Goal: Transaction & Acquisition: Purchase product/service

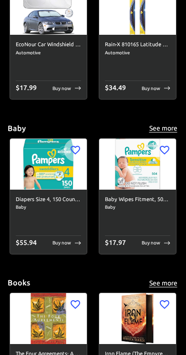
scroll to position [704, 0]
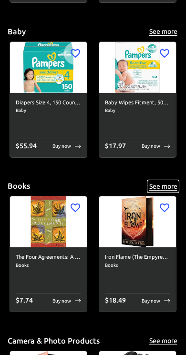
click at [163, 188] on button "See more" at bounding box center [163, 186] width 30 height 12
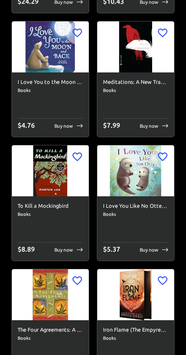
scroll to position [2938, 0]
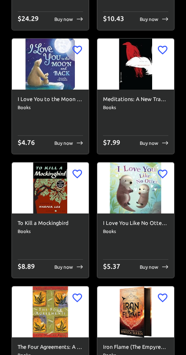
click at [147, 104] on span "Books" at bounding box center [135, 108] width 65 height 8
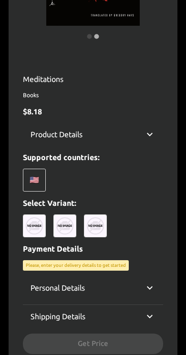
scroll to position [235, 0]
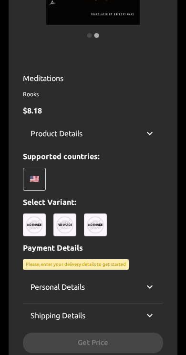
click at [40, 219] on img at bounding box center [34, 224] width 23 height 23
click at [73, 223] on img at bounding box center [64, 224] width 23 height 23
click at [101, 226] on img at bounding box center [95, 224] width 23 height 23
click at [36, 183] on div "🇺🇸" at bounding box center [34, 179] width 23 height 23
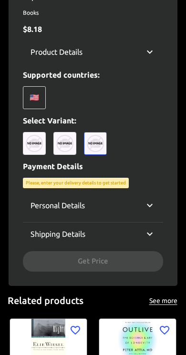
scroll to position [320, 0]
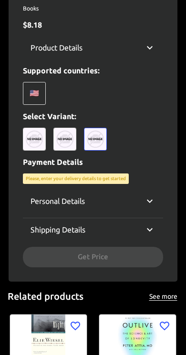
click at [150, 225] on icon at bounding box center [149, 229] width 11 height 11
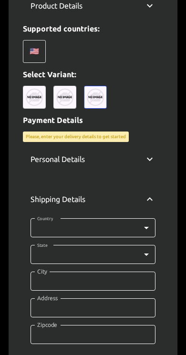
click at [144, 225] on body "0 Cart 0 Favorites 🇺🇸 US ​ all products amazon devices & accessories appliances…" at bounding box center [93, 119] width 186 height 962
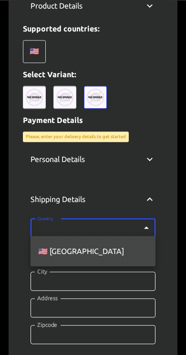
scroll to position [362, 0]
click at [140, 251] on li "🇺🇸 [GEOGRAPHIC_DATA]" at bounding box center [92, 250] width 125 height 23
type input "US"
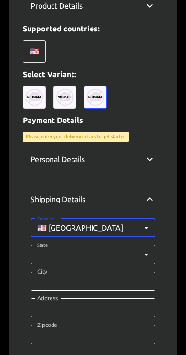
click at [136, 235] on body "0 Cart 0 Favorites 🇺🇸 US ​ all products amazon devices & accessories appliances…" at bounding box center [93, 119] width 186 height 962
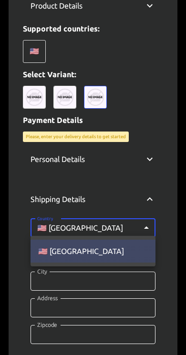
click at [145, 260] on li "🇺🇸 [GEOGRAPHIC_DATA]" at bounding box center [92, 250] width 125 height 23
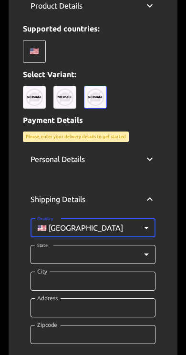
click at [142, 257] on body "0 Cart 0 Favorites 🇺🇸 US ​ all products amazon devices & accessories appliances…" at bounding box center [93, 119] width 186 height 962
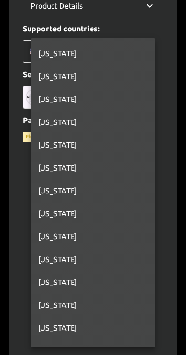
click at [180, 72] on div at bounding box center [93, 177] width 186 height 355
